Goal: Communication & Community: Answer question/provide support

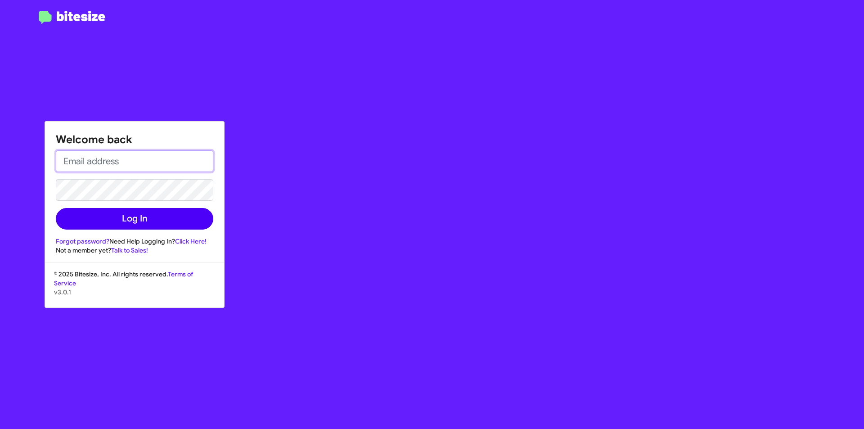
type input "[EMAIL_ADDRESS][DOMAIN_NAME]"
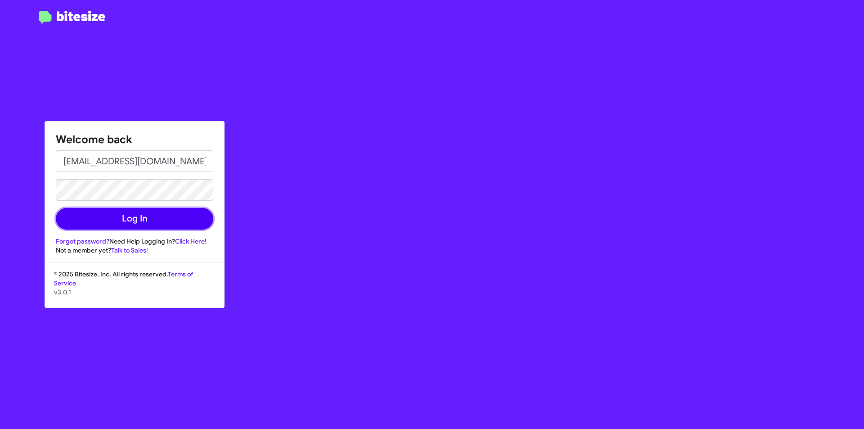
click at [155, 219] on button "Log In" at bounding box center [135, 219] width 158 height 22
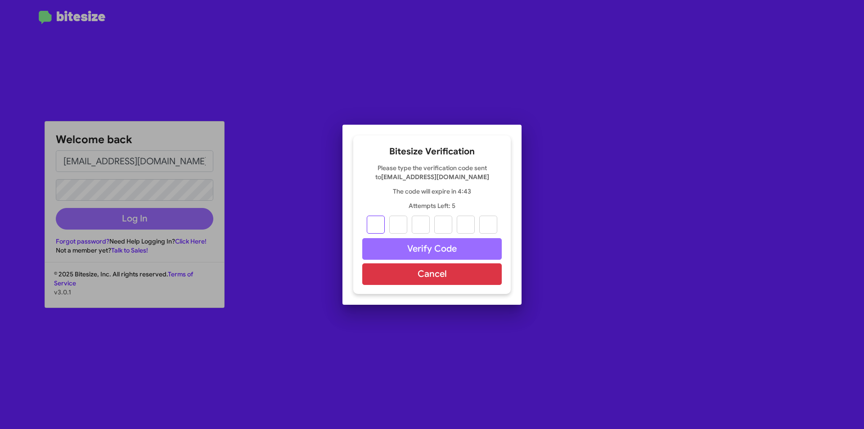
type input "4"
type input "7"
type input "0"
type input "7"
type input "4"
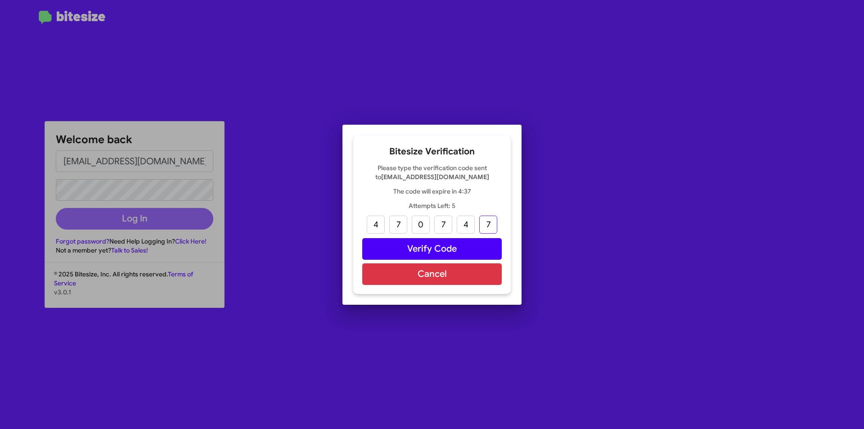
type input "7"
click at [440, 256] on button "Verify Code" at bounding box center [432, 249] width 140 height 22
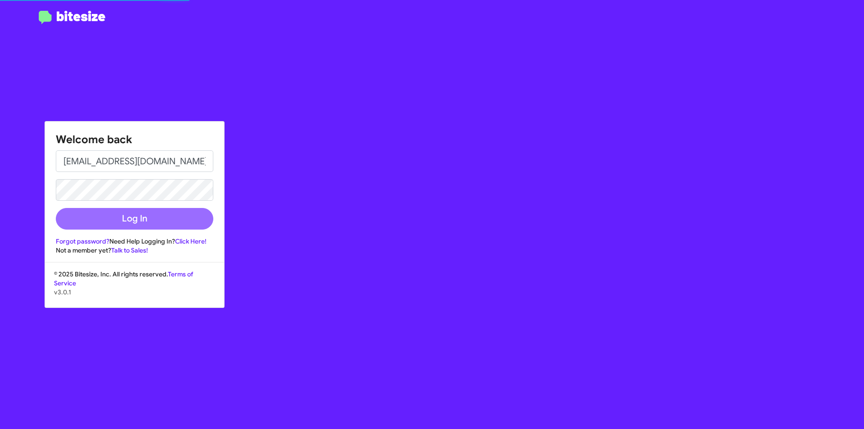
click at [100, 217] on button "Log In" at bounding box center [135, 219] width 158 height 22
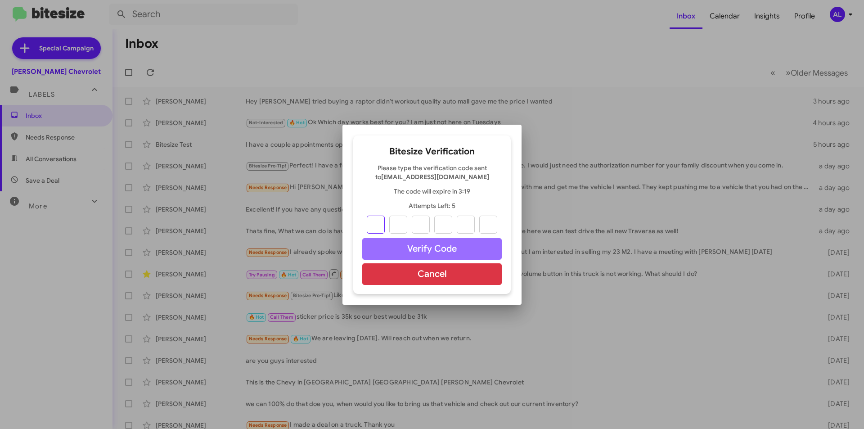
type input "4"
type input "0"
type input "2"
type input "1"
type input "7"
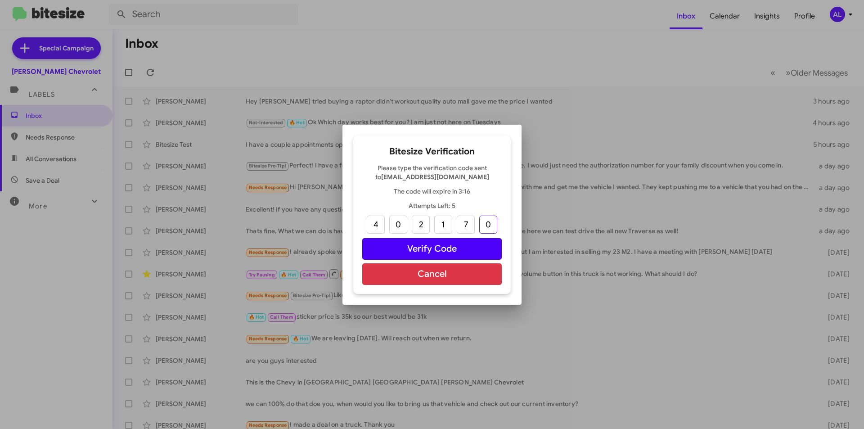
type input "0"
click at [425, 250] on button "Verify Code" at bounding box center [432, 249] width 140 height 22
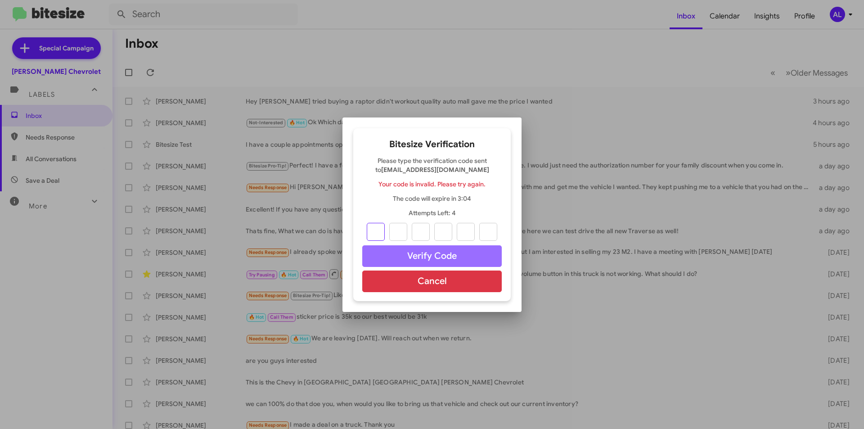
type input "4"
type input "0"
type input "2"
type input "1"
type input "7"
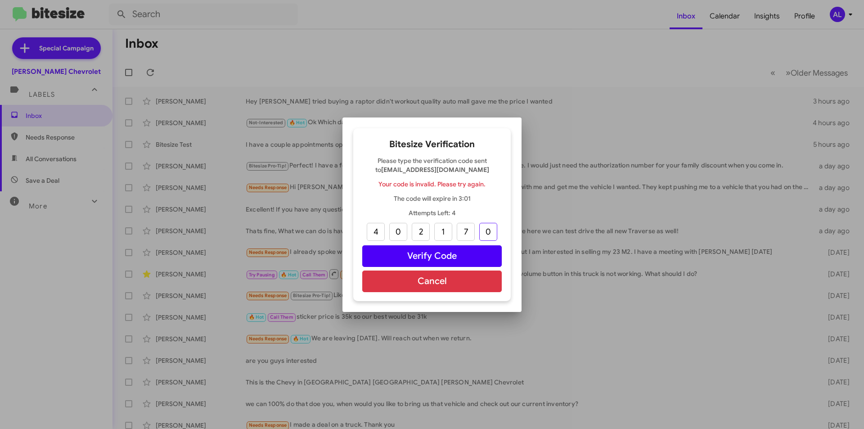
type input "0"
click at [483, 261] on button "Verify Code" at bounding box center [432, 256] width 140 height 22
type input "4"
type input "0"
type input "2"
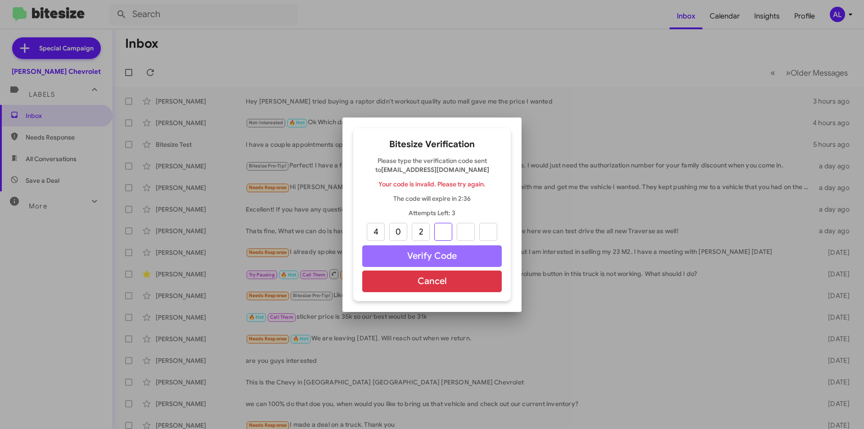
type input "1"
type input "7"
type input "0"
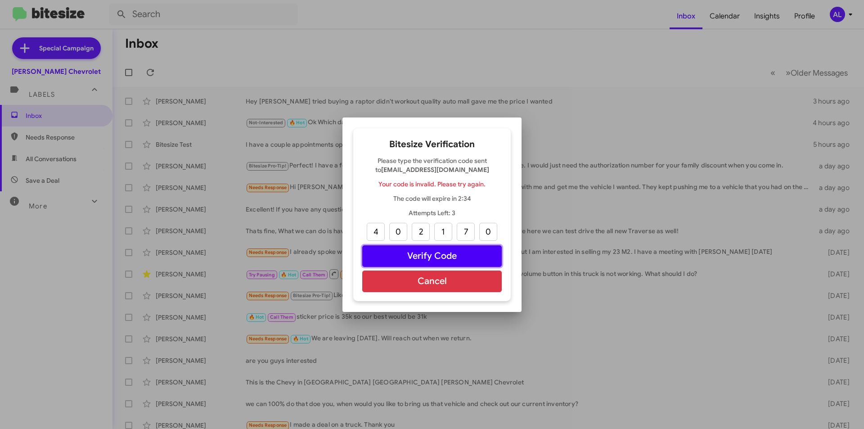
click at [482, 254] on button "Verify Code" at bounding box center [432, 256] width 140 height 22
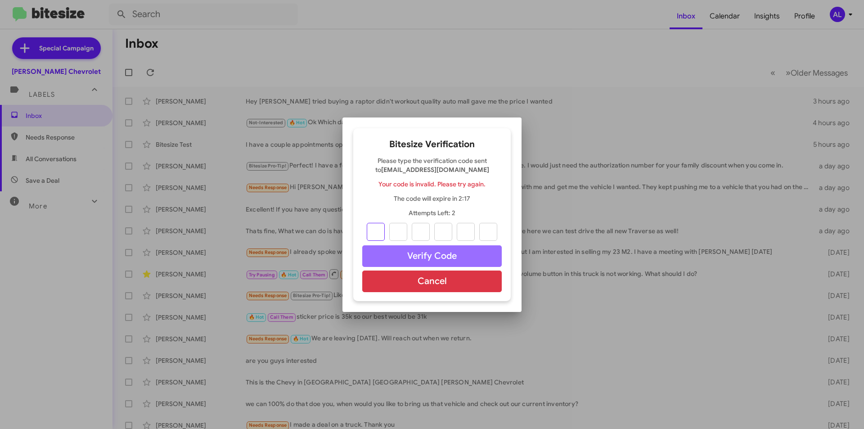
type input "4"
type input "7"
type input "0"
type input "7"
type input "4"
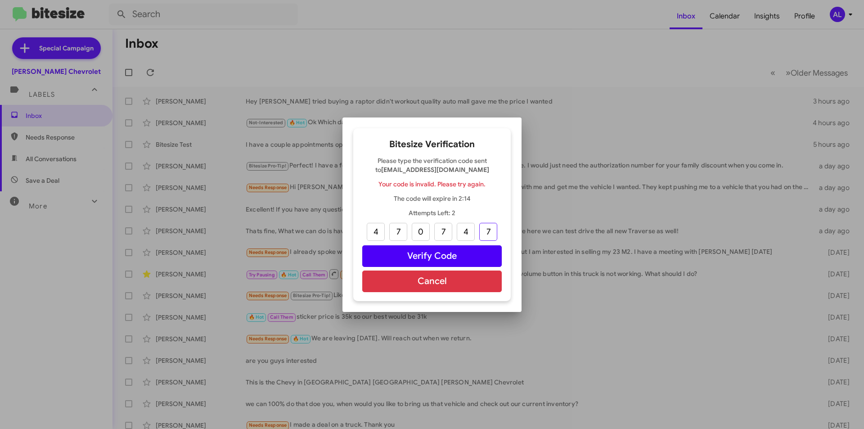
type input "7"
click at [430, 259] on button "Verify Code" at bounding box center [432, 256] width 140 height 22
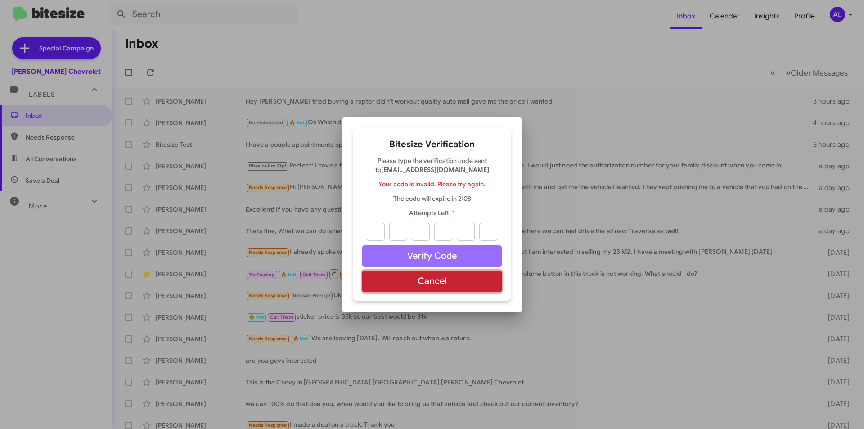
click at [426, 277] on button "Cancel" at bounding box center [432, 282] width 140 height 22
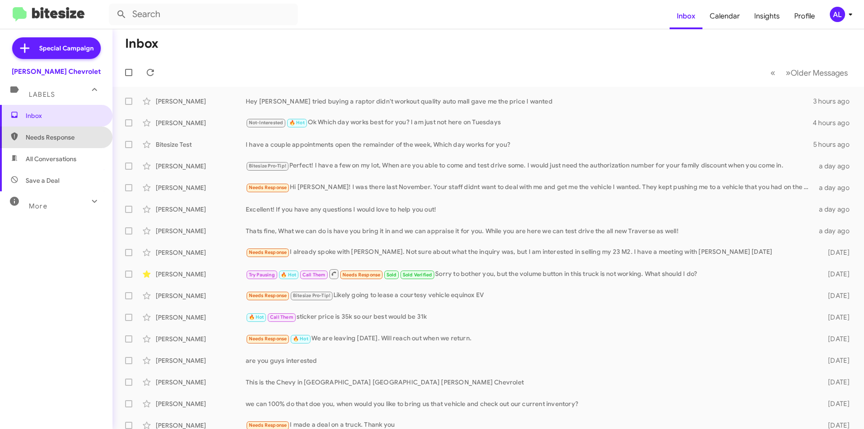
click at [69, 145] on span "Needs Response" at bounding box center [56, 137] width 113 height 22
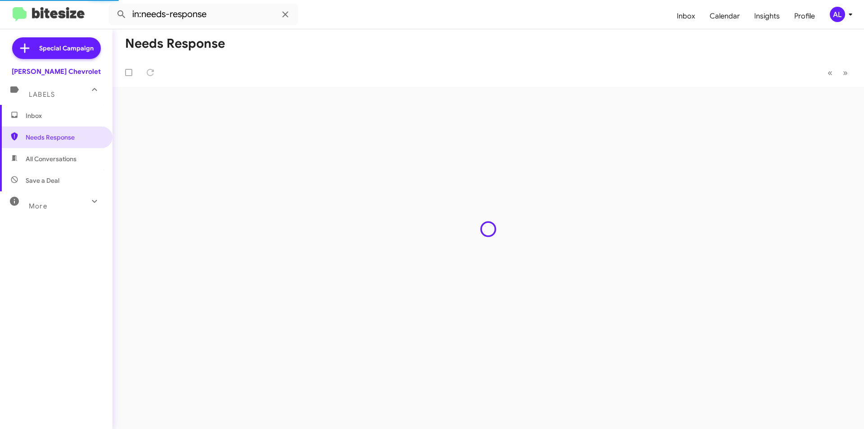
click at [61, 161] on span "All Conversations" at bounding box center [51, 158] width 51 height 9
type input "in:all-conversations"
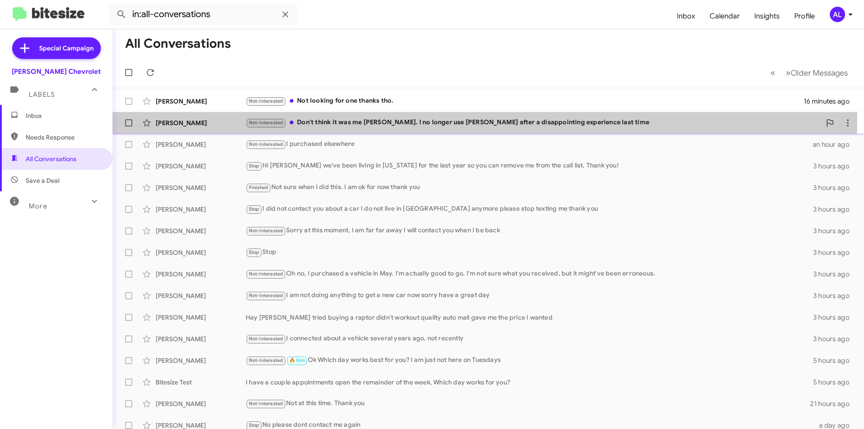
click at [334, 122] on div "Not-Interested Don't think it was me [PERSON_NAME]. I no longer use [PERSON_NAM…" at bounding box center [533, 122] width 575 height 10
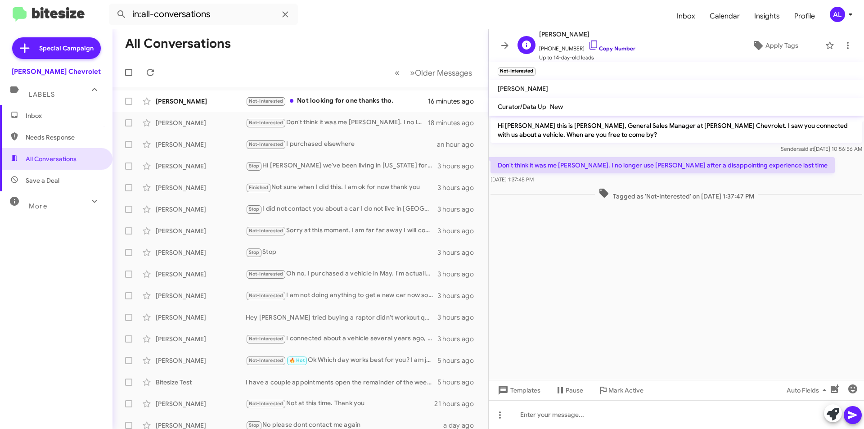
click at [588, 41] on icon at bounding box center [593, 45] width 11 height 11
click at [588, 44] on icon at bounding box center [593, 45] width 11 height 11
click at [588, 414] on div at bounding box center [676, 414] width 375 height 29
click at [849, 418] on icon at bounding box center [853, 415] width 9 height 8
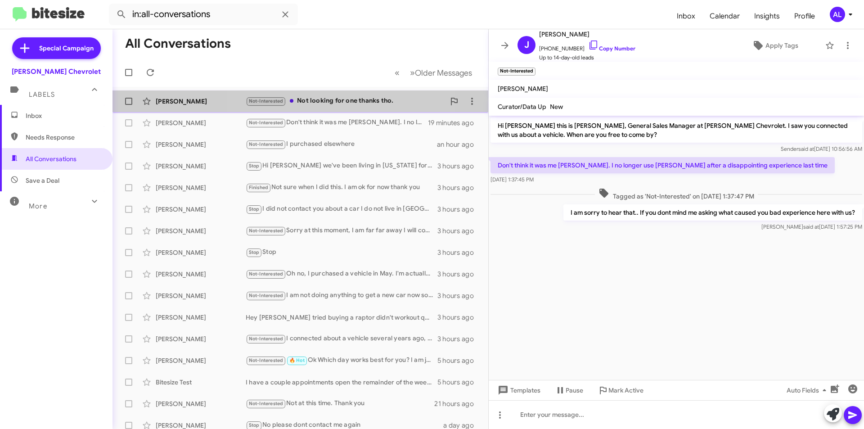
click at [344, 104] on div "Not-Interested Not looking for one thanks tho." at bounding box center [345, 101] width 199 height 10
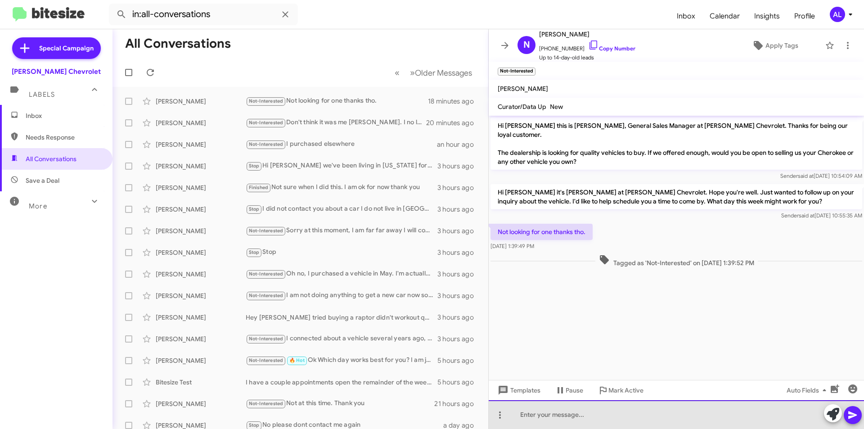
click at [599, 424] on div at bounding box center [676, 414] width 375 height 29
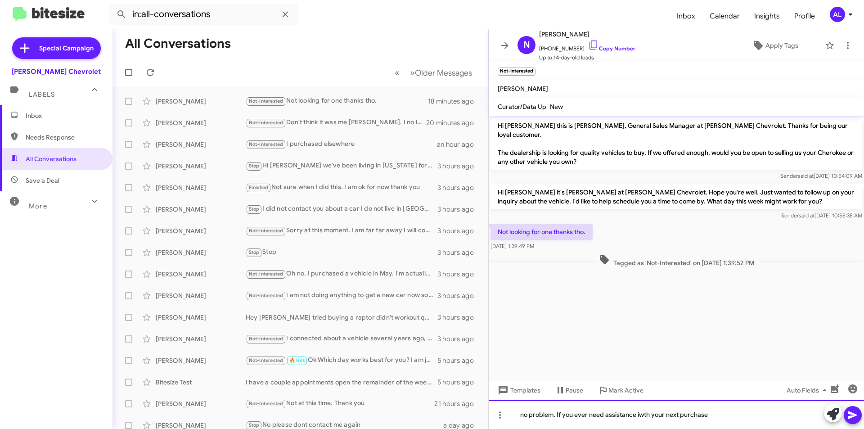
click at [643, 411] on div "no problem. If you ever need assistance iwth your next purchase" at bounding box center [676, 414] width 375 height 29
click at [645, 415] on div "no problem. If you ever need assistance iwth your next purchase" at bounding box center [676, 414] width 375 height 29
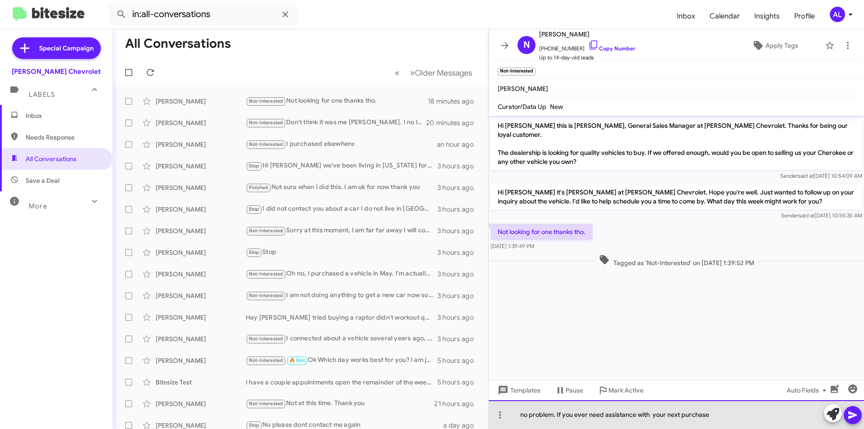
click at [745, 422] on div "no problem. If you ever need assistance with your next purchase" at bounding box center [676, 414] width 375 height 29
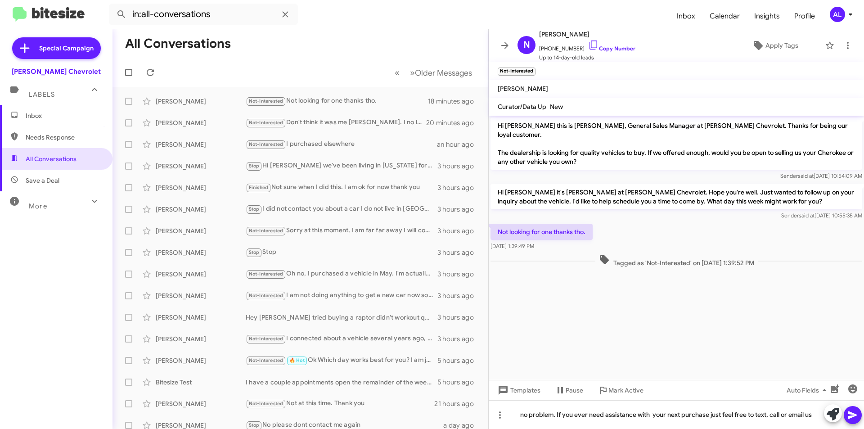
click at [859, 417] on button at bounding box center [853, 415] width 18 height 18
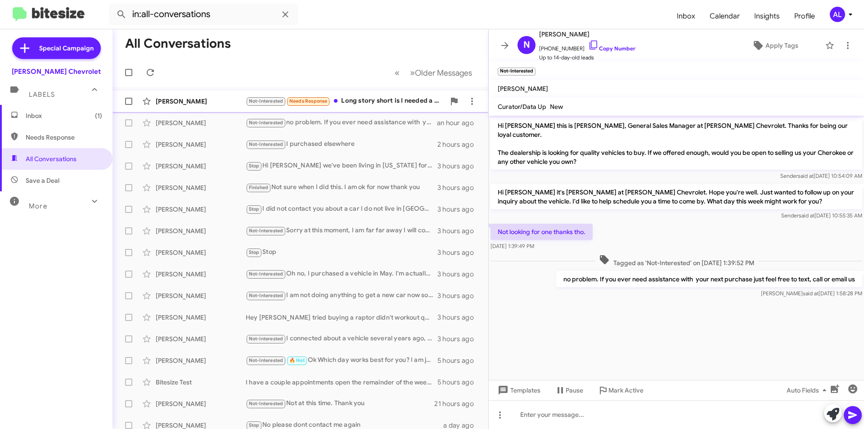
click at [378, 102] on div "Not-Interested Needs Response Long story short is I needed a little extra work …" at bounding box center [345, 101] width 199 height 10
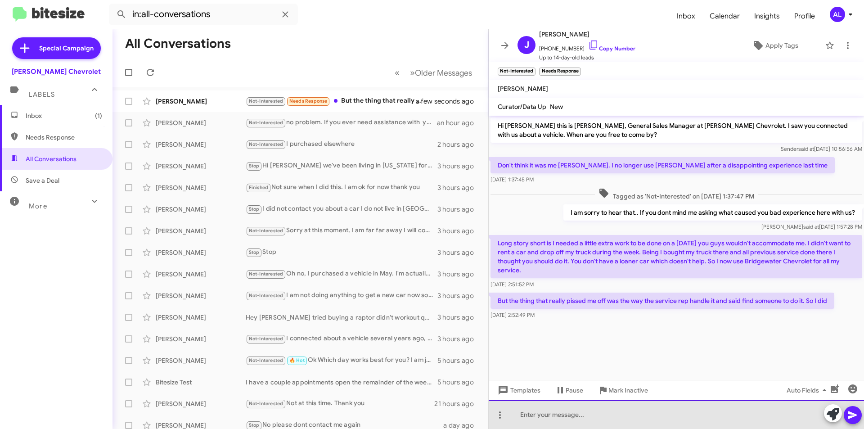
click at [652, 419] on div at bounding box center [676, 414] width 375 height 29
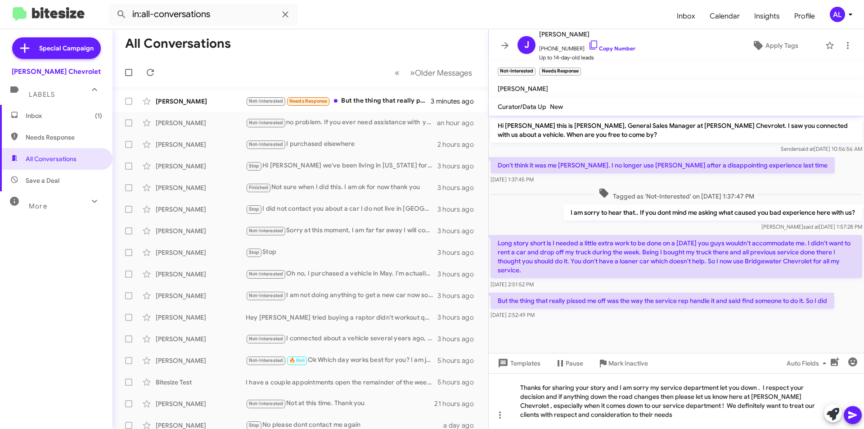
click at [853, 414] on icon at bounding box center [853, 415] width 9 height 8
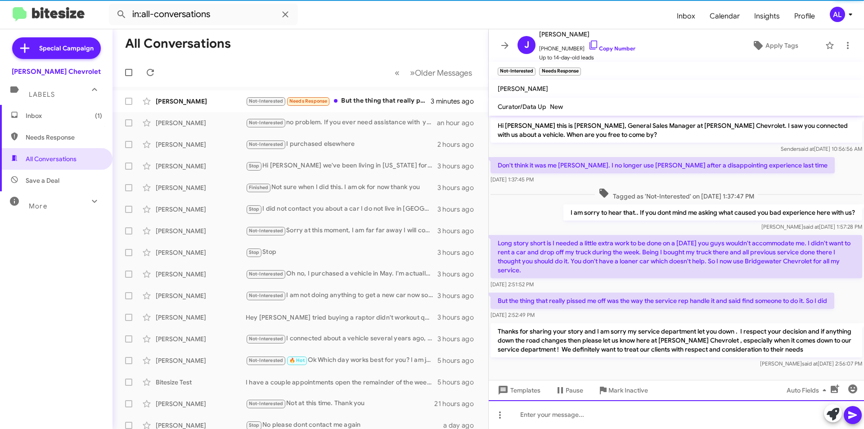
scroll to position [6, 0]
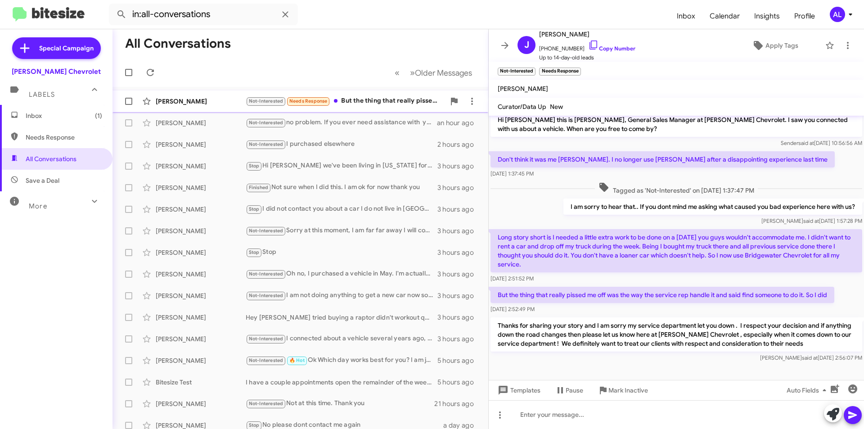
click at [231, 104] on div "[PERSON_NAME]" at bounding box center [201, 101] width 90 height 9
